Goal: Check status: Check status

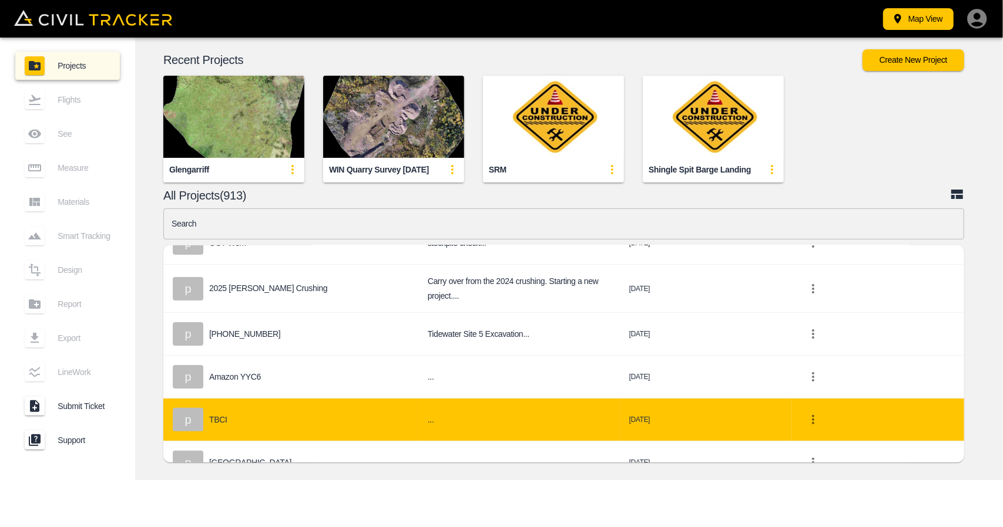
scroll to position [235, 0]
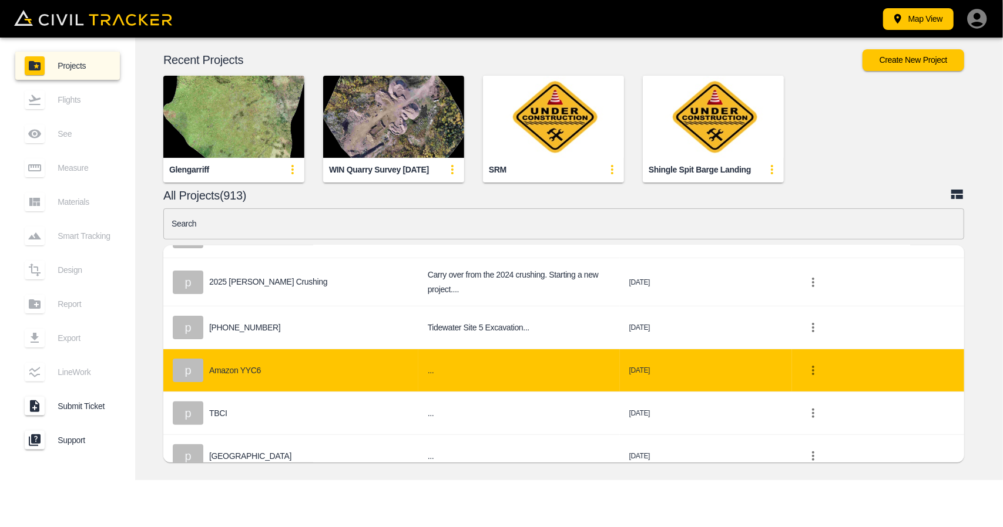
click at [251, 359] on div "p Amazon YYC6" at bounding box center [291, 370] width 236 height 23
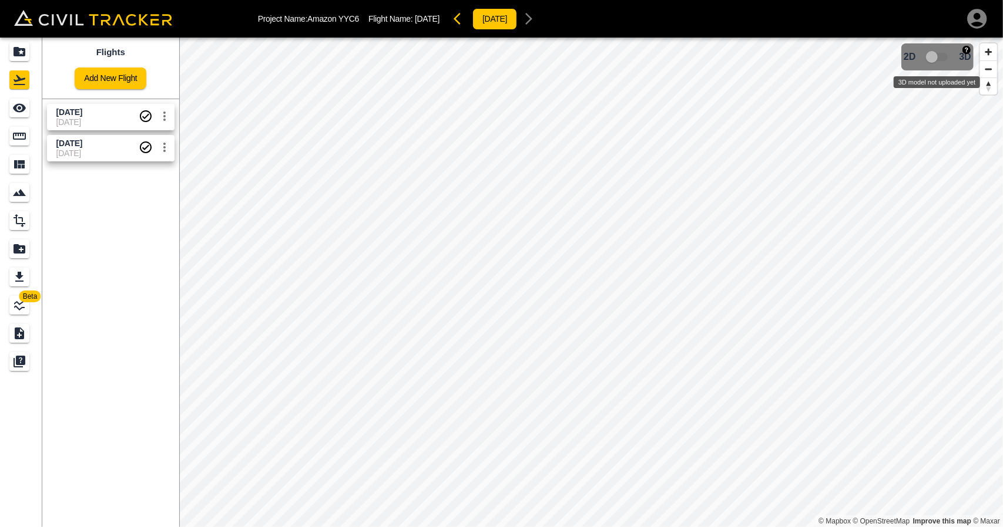
click at [933, 55] on span "3D model not uploaded yet" at bounding box center [937, 57] width 34 height 22
click at [924, 58] on input "checkbox" at bounding box center [931, 57] width 67 height 22
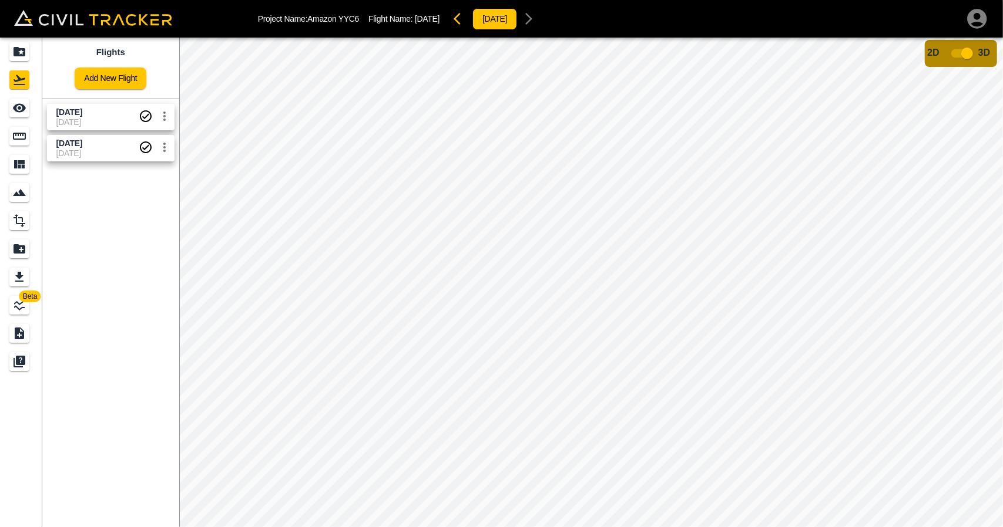
click at [970, 55] on input "checkbox" at bounding box center [966, 53] width 67 height 22
